Goal: Navigation & Orientation: Find specific page/section

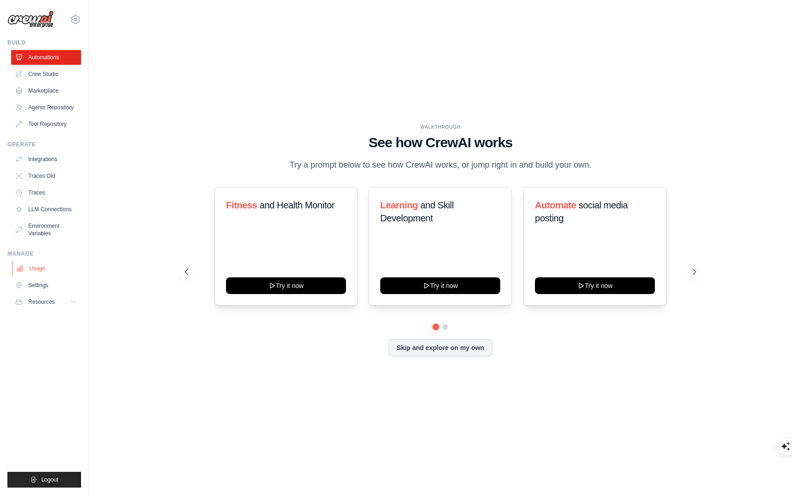
click at [33, 270] on link "Usage" at bounding box center [47, 268] width 70 height 15
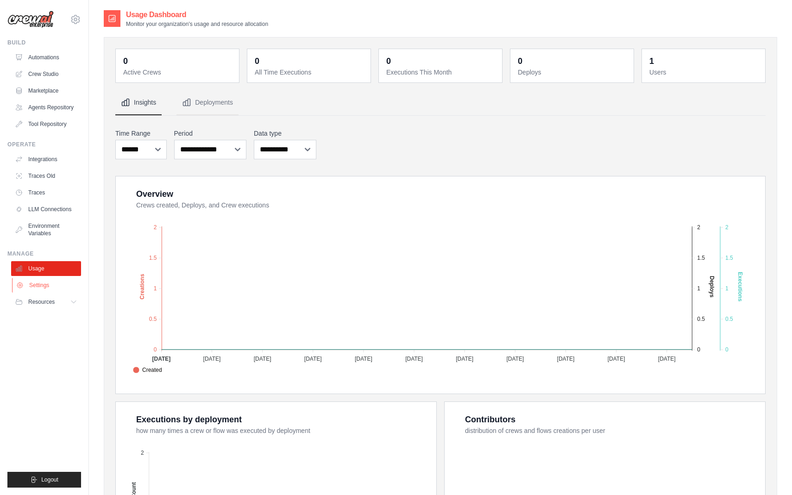
click at [36, 281] on link "Settings" at bounding box center [47, 285] width 70 height 15
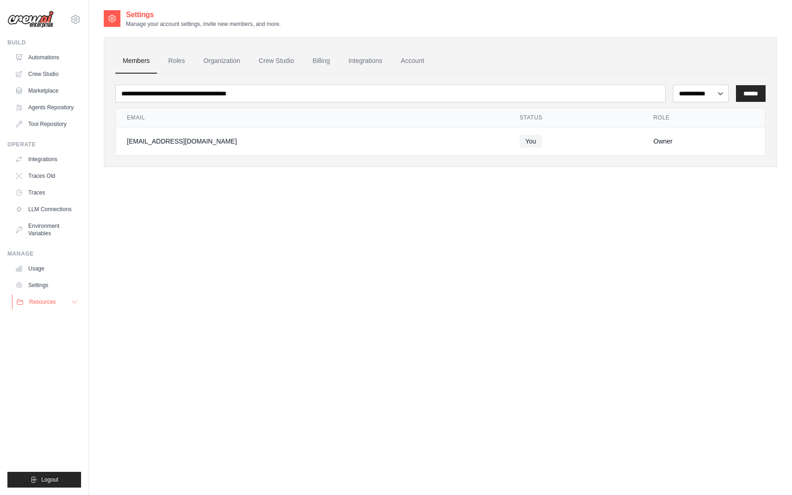
click at [38, 299] on span "Resources" at bounding box center [42, 301] width 26 height 7
click at [48, 229] on link "Environment Variables" at bounding box center [47, 230] width 70 height 22
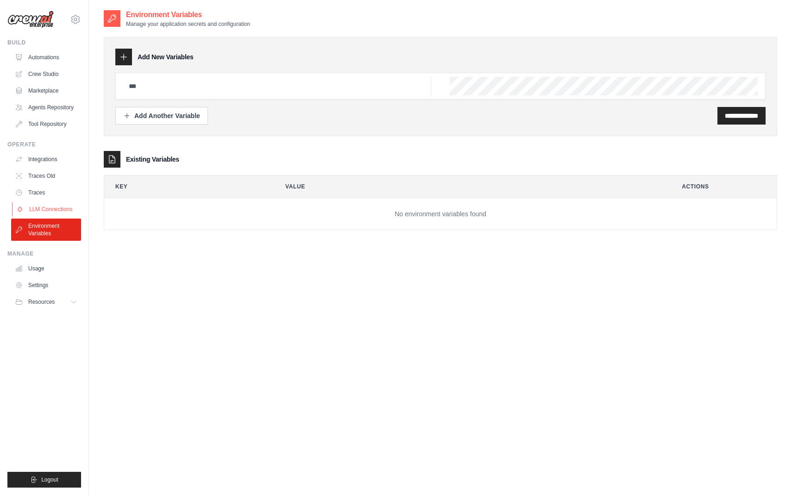
click at [52, 204] on link "LLM Connections" at bounding box center [47, 209] width 70 height 15
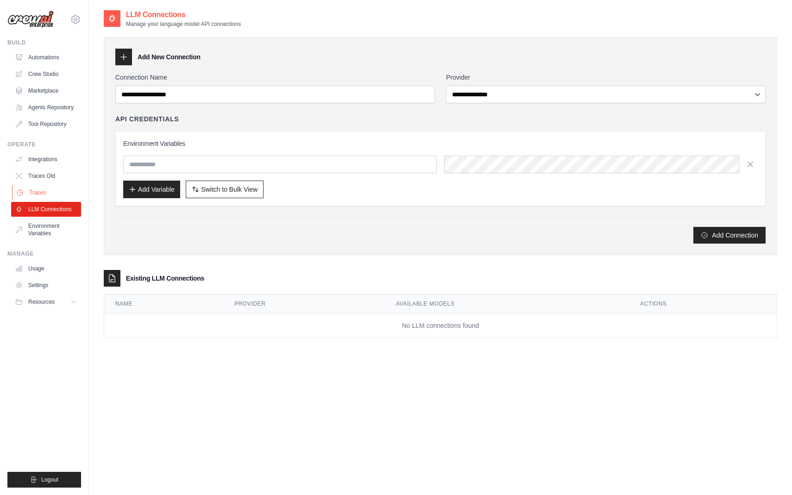
click at [50, 186] on link "Traces" at bounding box center [47, 192] width 70 height 15
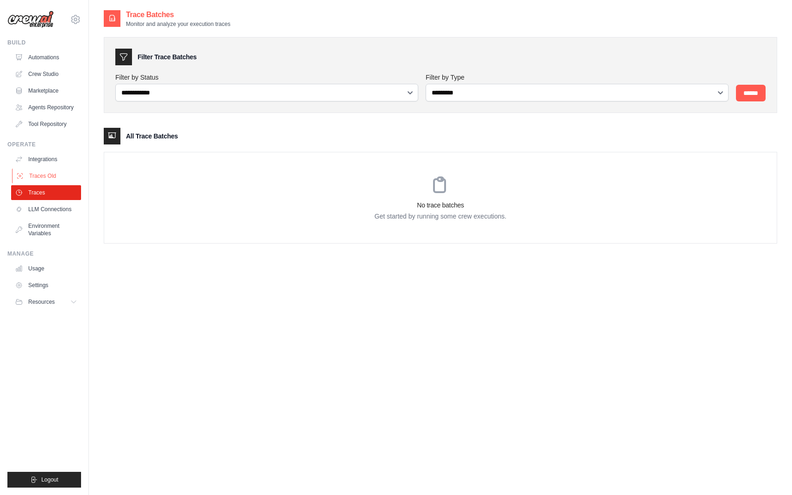
click at [50, 172] on link "Traces Old" at bounding box center [47, 176] width 70 height 15
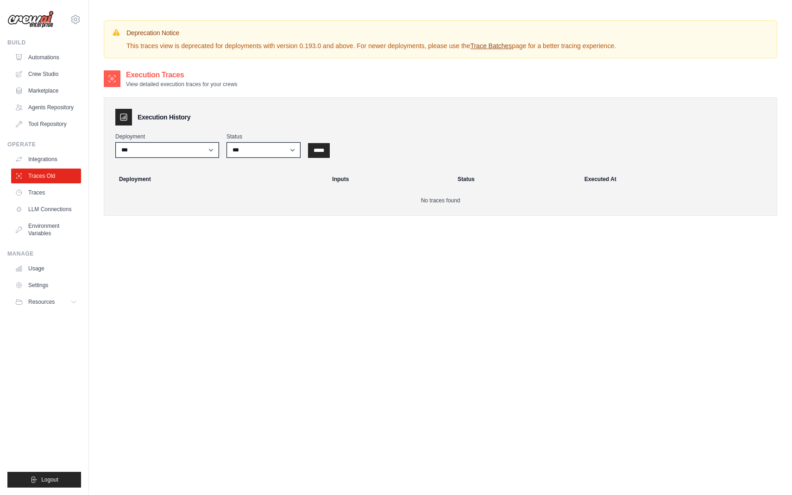
click at [48, 16] on img at bounding box center [30, 20] width 46 height 18
click at [36, 59] on link "Automations" at bounding box center [47, 57] width 70 height 15
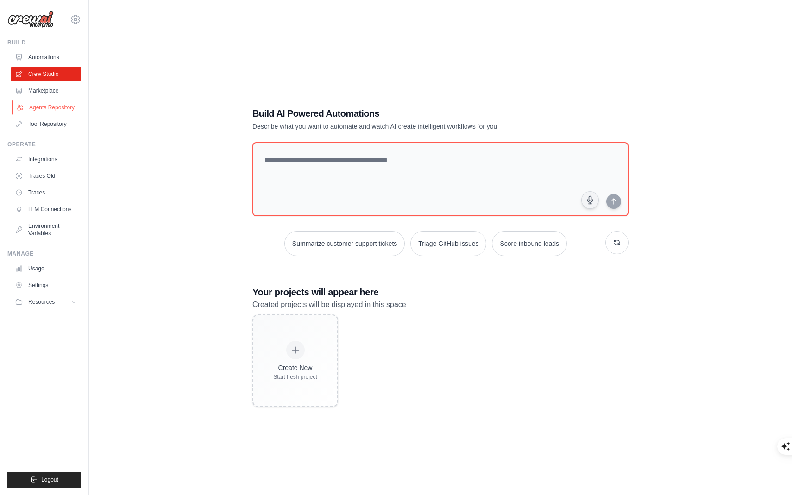
click at [35, 111] on link "Agents Repository" at bounding box center [47, 107] width 70 height 15
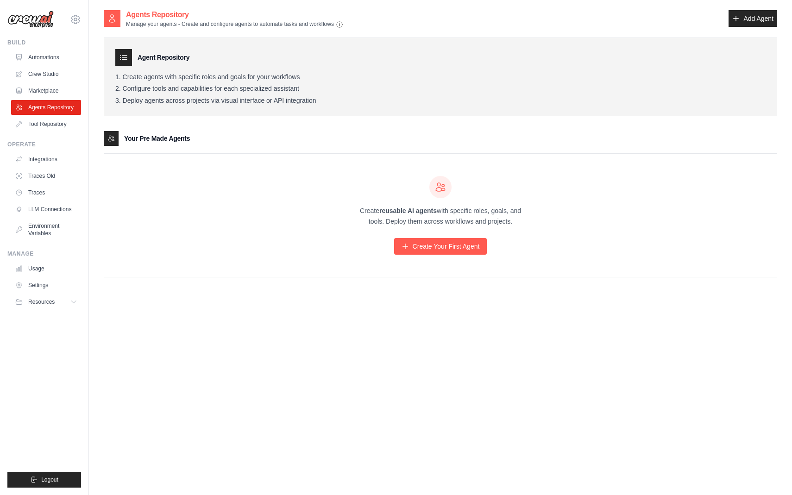
click at [43, 89] on link "Marketplace" at bounding box center [46, 90] width 70 height 15
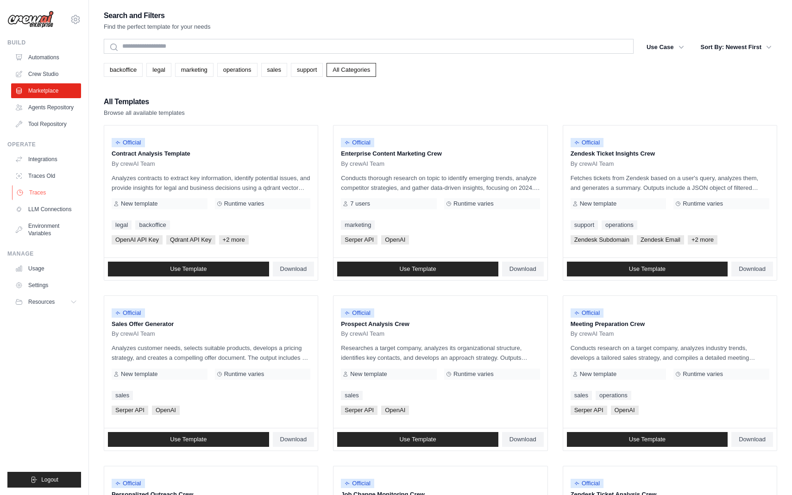
click at [40, 192] on link "Traces" at bounding box center [47, 192] width 70 height 15
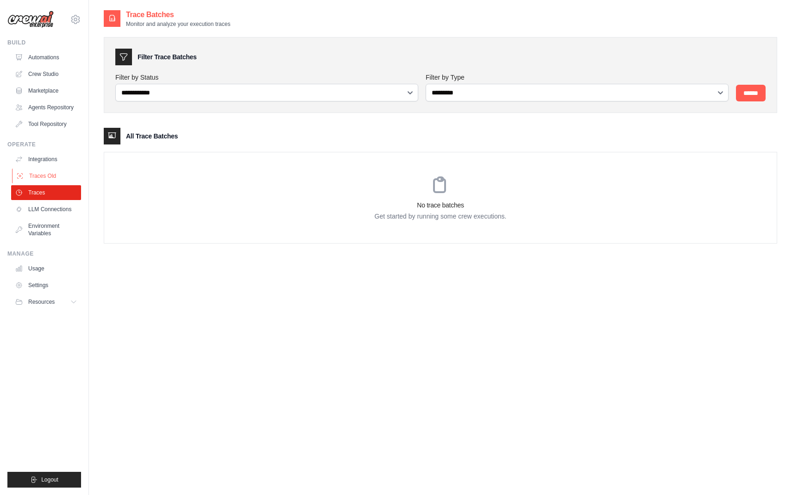
click at [41, 175] on link "Traces Old" at bounding box center [47, 176] width 70 height 15
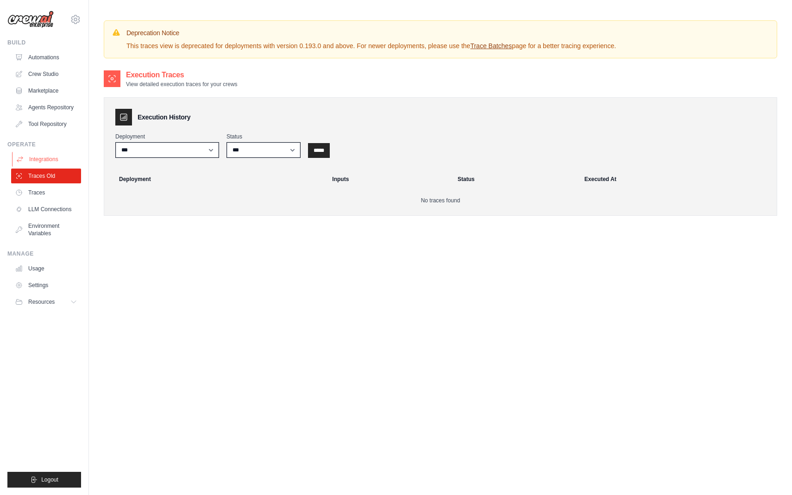
click at [48, 158] on link "Integrations" at bounding box center [47, 159] width 70 height 15
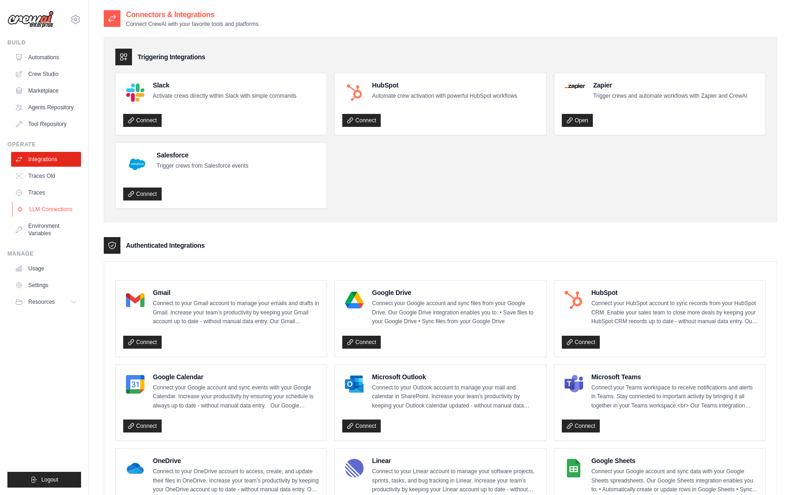
click at [52, 205] on link "LLM Connections" at bounding box center [47, 209] width 70 height 15
